Goal: Task Accomplishment & Management: Manage account settings

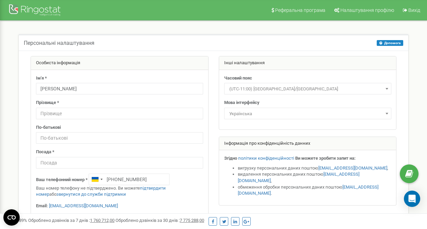
drag, startPoint x: 216, startPoint y: 43, endPoint x: 212, endPoint y: 42, distance: 4.1
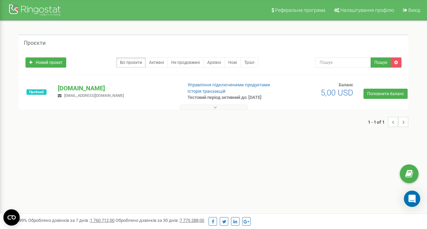
click at [203, 106] on button at bounding box center [214, 107] width 68 height 5
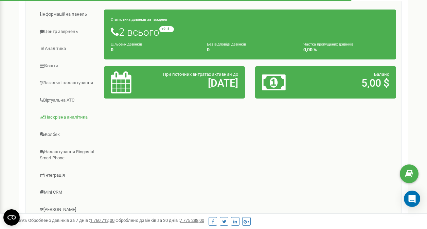
scroll to position [102, 0]
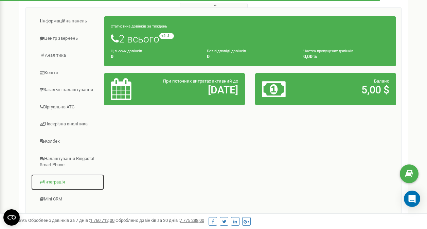
click at [63, 181] on link "Інтеграція" at bounding box center [67, 182] width 73 height 17
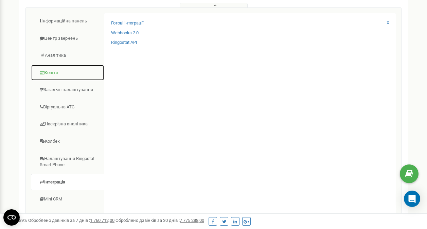
click at [70, 76] on link "Кошти" at bounding box center [67, 73] width 73 height 17
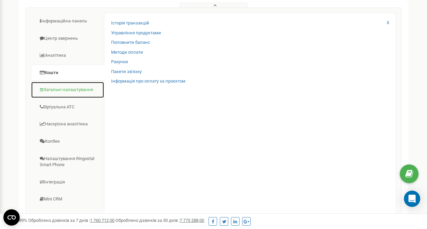
click at [73, 92] on link "Загальні налаштування" at bounding box center [67, 90] width 73 height 17
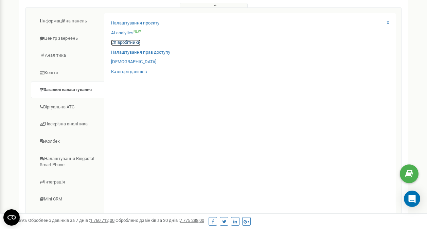
click at [135, 44] on link "Співробітники" at bounding box center [126, 42] width 30 height 6
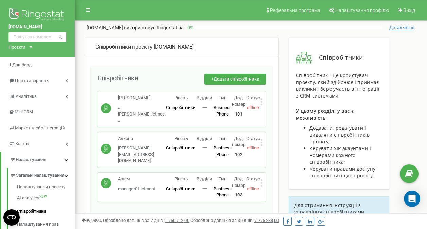
click at [262, 101] on icon at bounding box center [261, 101] width 2 height 7
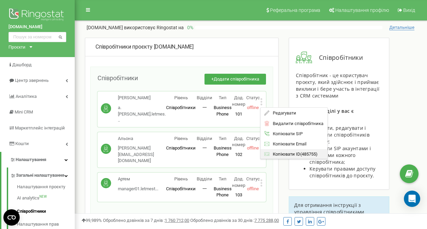
click at [286, 154] on span "Копіювати ID" at bounding box center [284, 154] width 31 height 4
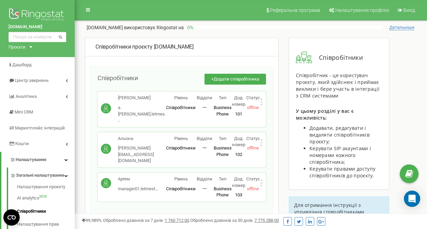
click at [262, 103] on icon at bounding box center [261, 101] width 2 height 7
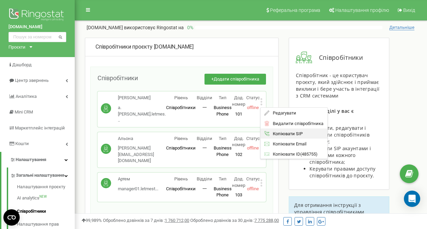
click at [283, 135] on span "Копіювати SIP" at bounding box center [285, 133] width 33 height 4
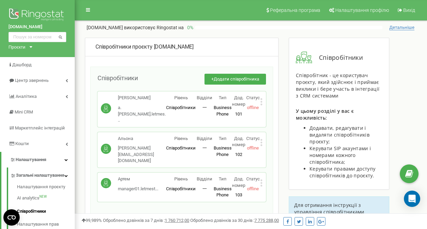
click at [259, 103] on div "Статус offline" at bounding box center [253, 103] width 14 height 16
click at [261, 102] on icon at bounding box center [261, 101] width 2 height 7
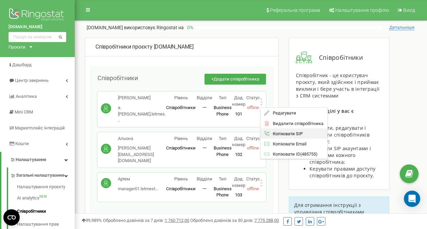
click at [290, 131] on span "Копіювати SIP" at bounding box center [285, 133] width 33 height 4
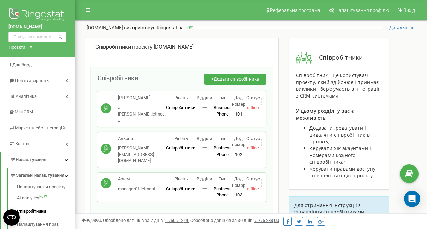
click at [261, 179] on icon at bounding box center [261, 182] width 2 height 7
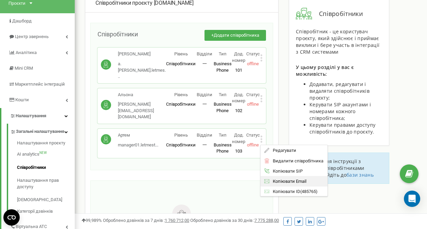
scroll to position [102, 0]
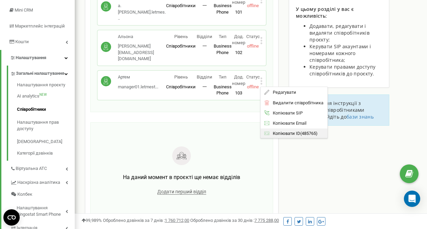
click at [287, 128] on div "Копіювати ID ( 485765 )" at bounding box center [294, 133] width 67 height 10
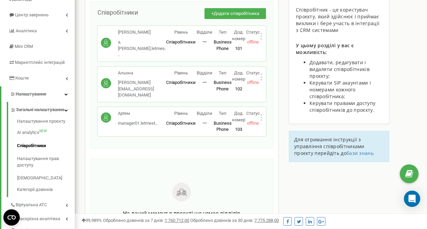
scroll to position [34, 0]
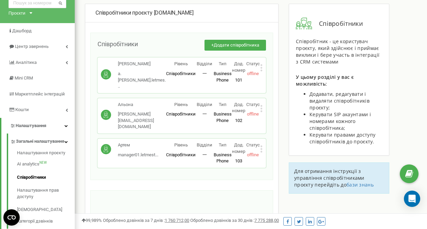
click at [263, 100] on div "Альона [EMAIL_ADDRESS][DOMAIN_NAME] [PERSON_NAME][DOMAIN_NAME][EMAIL_ADDRESS][D…" at bounding box center [182, 115] width 169 height 35
click at [261, 105] on icon at bounding box center [261, 108] width 2 height 7
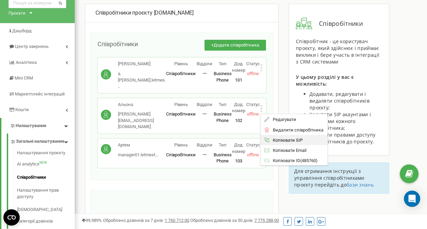
click at [279, 138] on span "Копіювати SIP" at bounding box center [285, 140] width 33 height 4
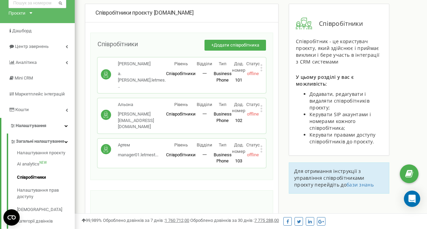
click at [261, 108] on icon at bounding box center [262, 109] width 2 height 2
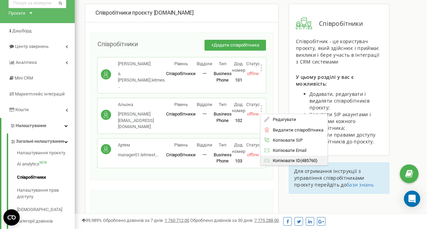
click at [284, 158] on span "Копіювати ID" at bounding box center [284, 160] width 31 height 4
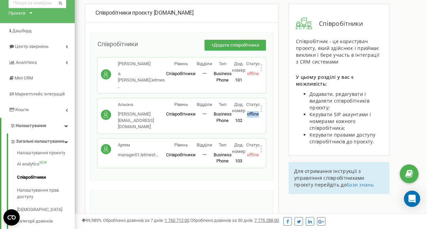
click at [260, 102] on div "Статус offline" at bounding box center [253, 110] width 14 height 16
click at [261, 108] on icon at bounding box center [262, 109] width 2 height 2
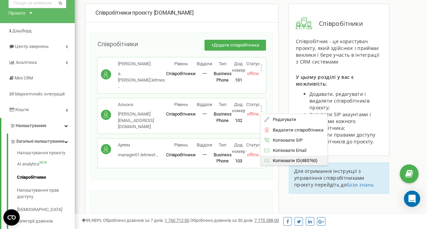
click at [284, 158] on span "Копіювати ID" at bounding box center [284, 160] width 31 height 4
